Goal: Task Accomplishment & Management: Complete application form

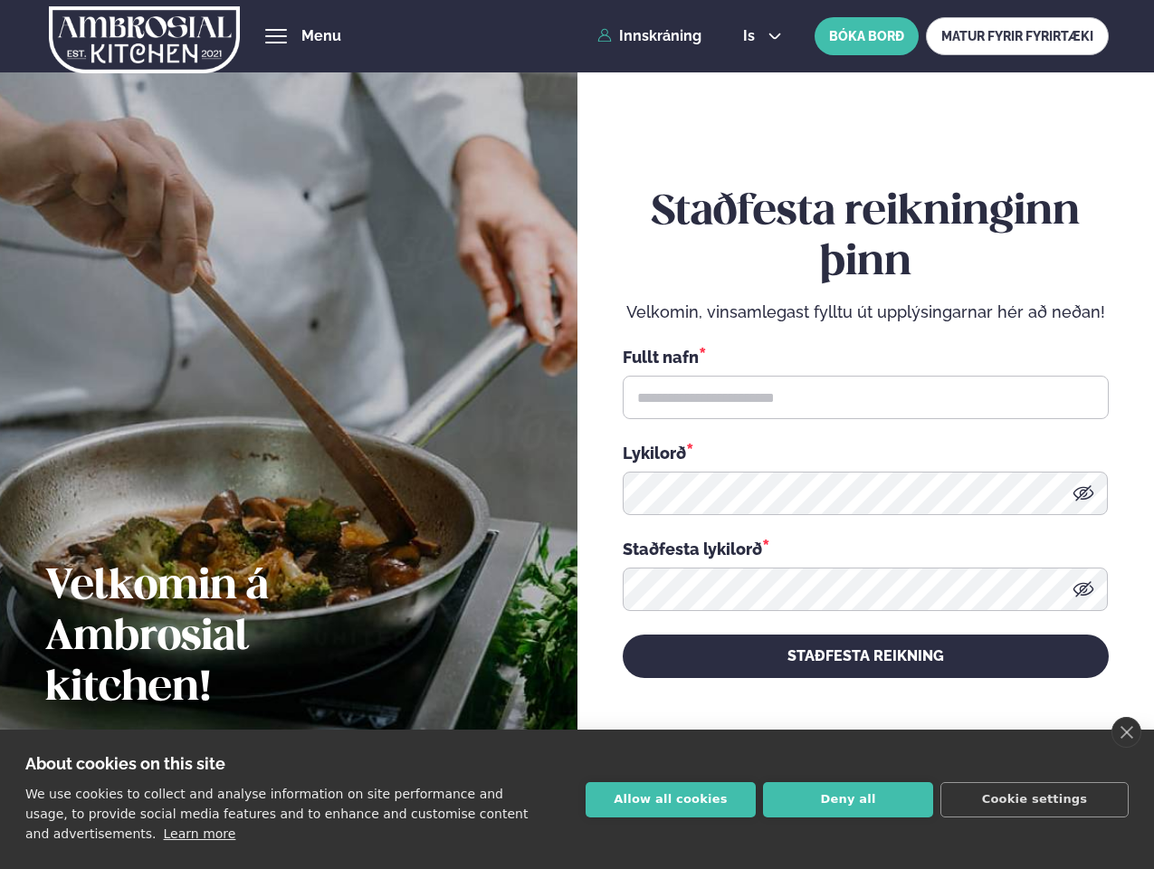
click at [1125, 732] on link "close" at bounding box center [1126, 732] width 30 height 31
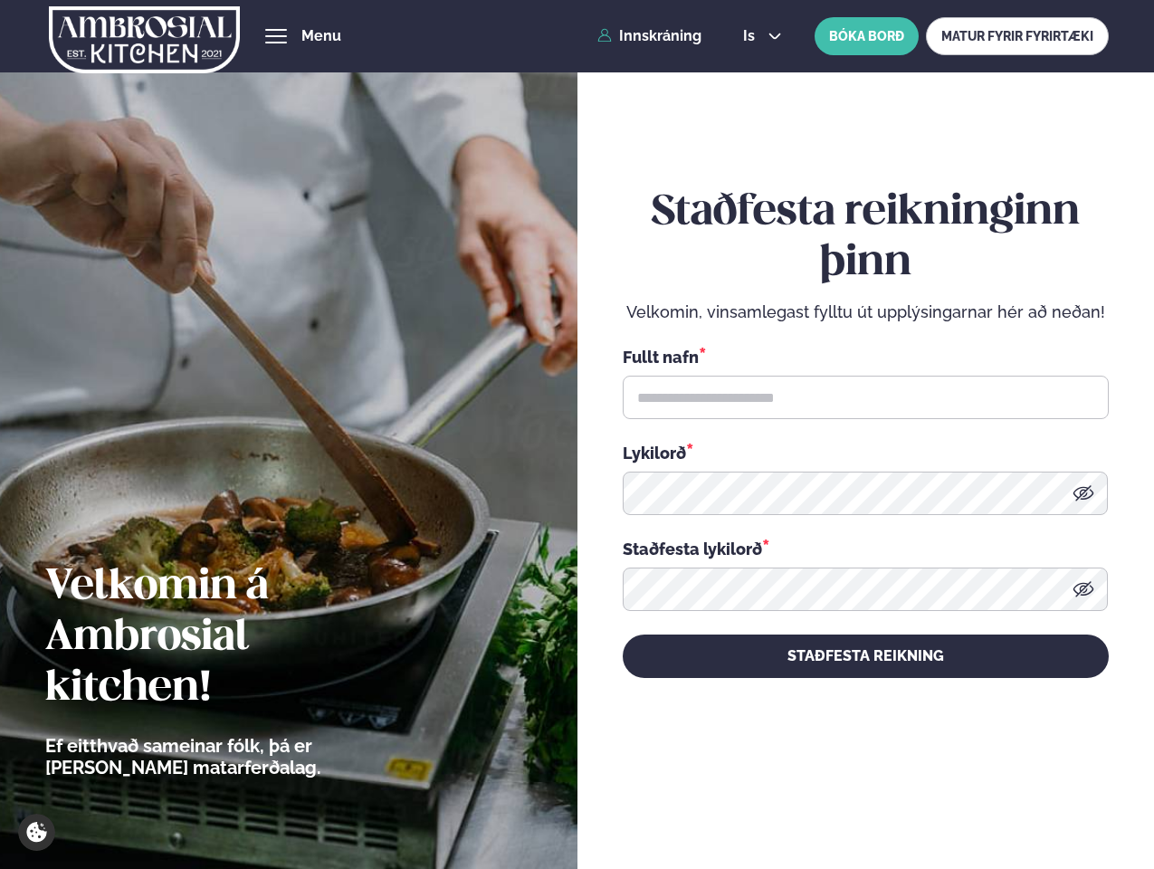
click at [670, 799] on div "Staðfesta reikninginn þinn Velkomin, vinsamlegast fylltu út upplýsingarnar hér …" at bounding box center [865, 432] width 486 height 809
click at [848, 799] on div "Staðfesta reikninginn þinn Velkomin, vinsamlegast fylltu út upplýsingarnar hér …" at bounding box center [865, 432] width 486 height 809
click at [1034, 799] on div "Staðfesta reikninginn þinn Velkomin, vinsamlegast fylltu út upplýsingarnar hér …" at bounding box center [865, 432] width 486 height 809
click at [276, 36] on span "hamburger" at bounding box center [276, 36] width 16 height 16
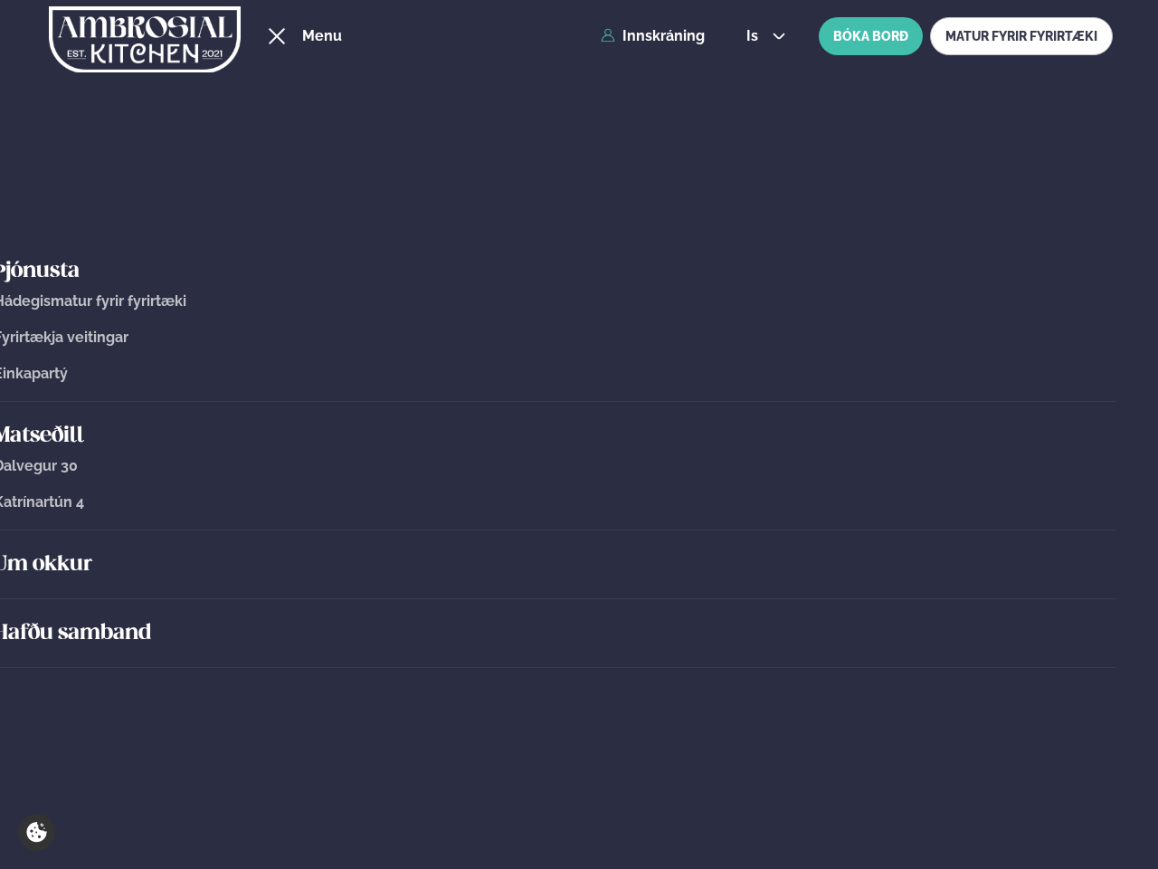
click at [760, 36] on span "is" at bounding box center [754, 36] width 17 height 14
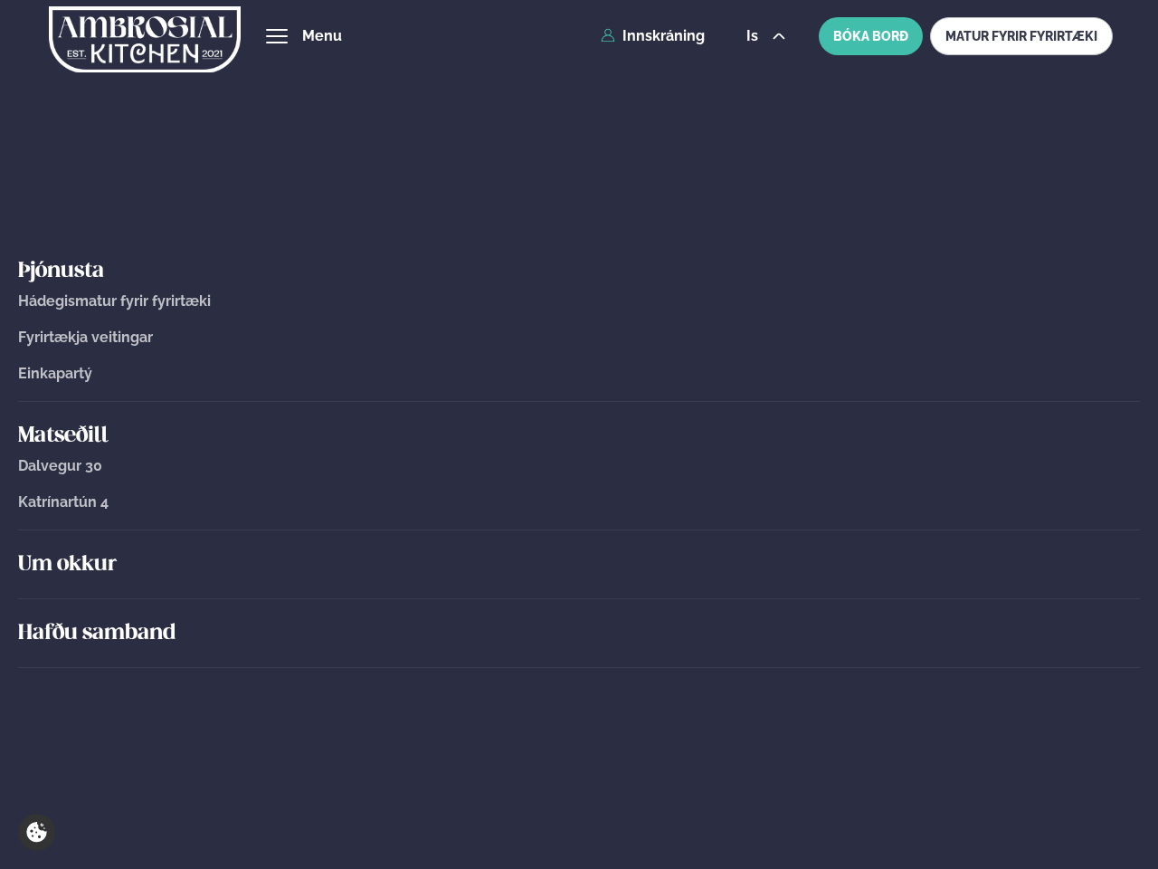
click at [1083, 493] on icon at bounding box center [1087, 492] width 21 height 15
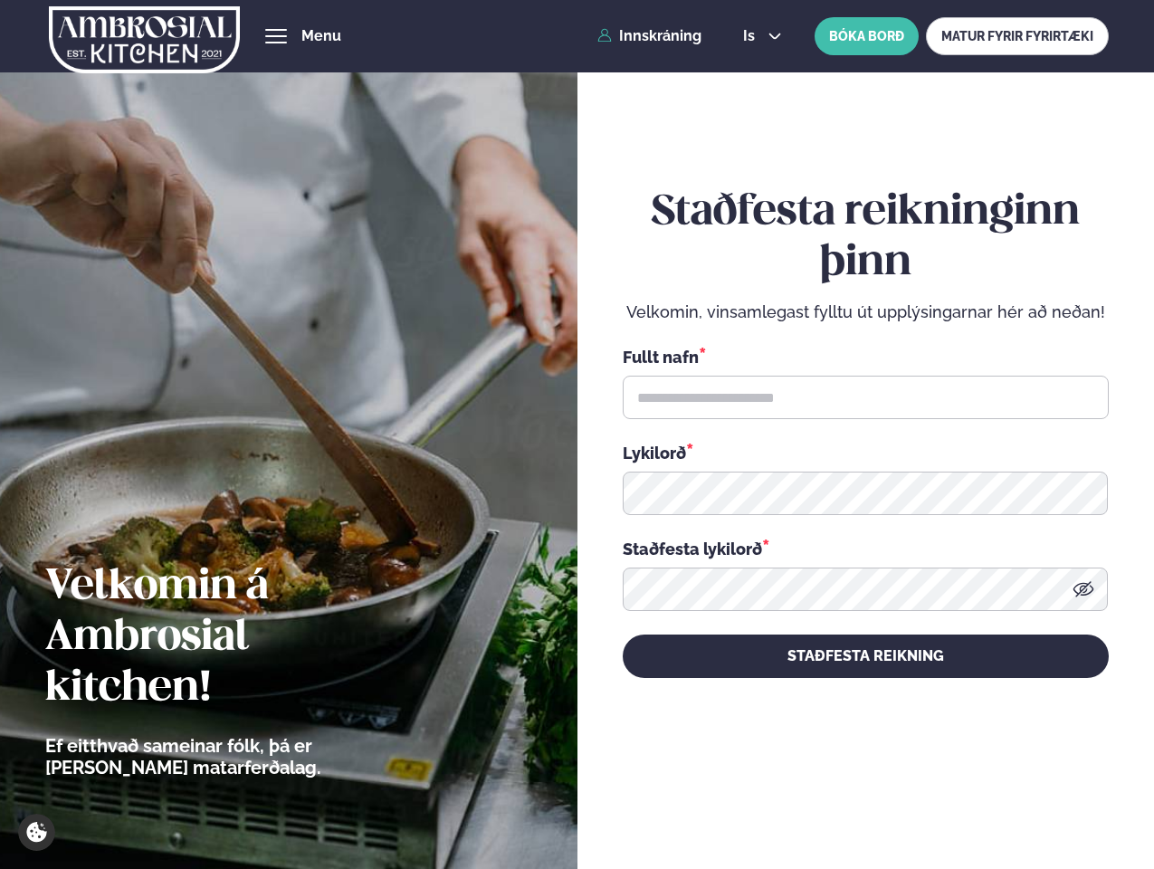
click at [1083, 589] on icon at bounding box center [1082, 588] width 21 height 15
